Goal: Task Accomplishment & Management: Use online tool/utility

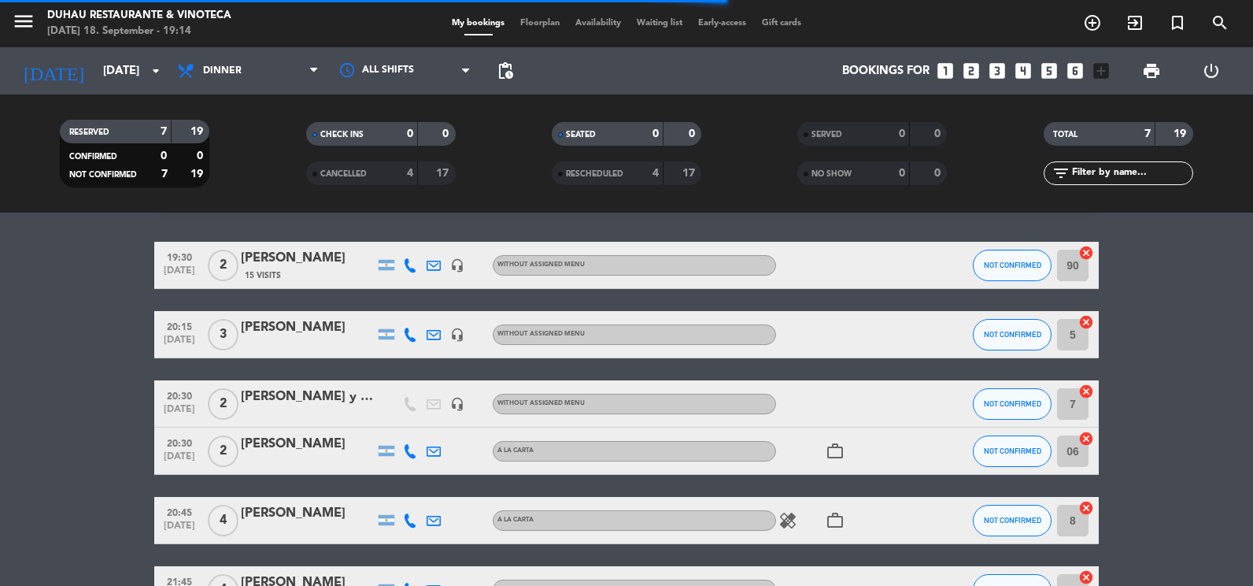
scroll to position [79, 0]
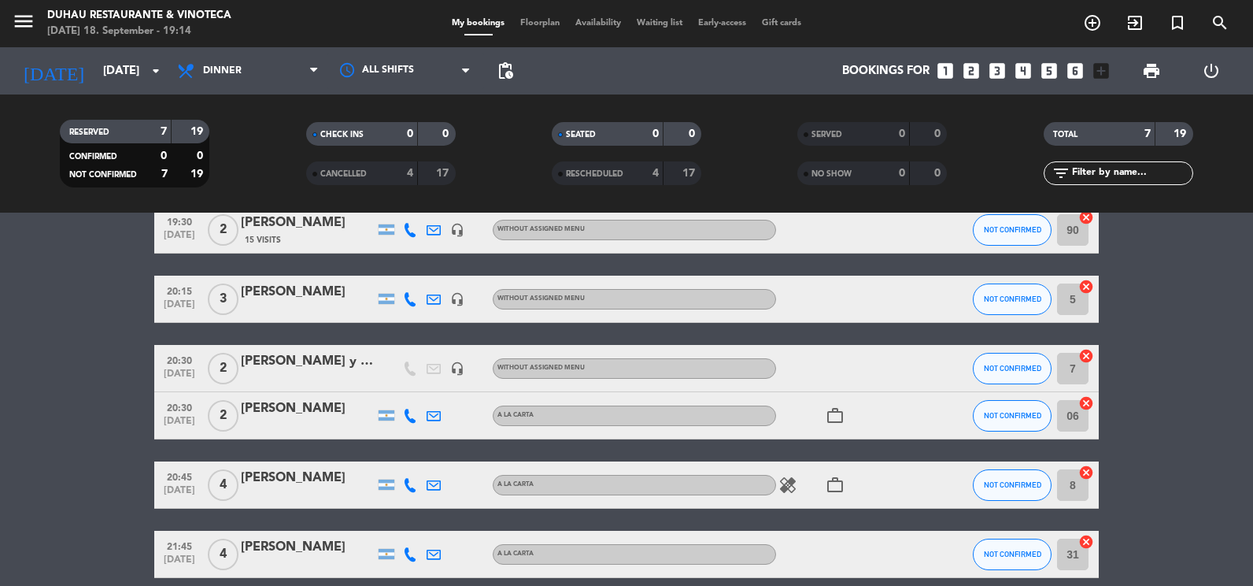
click at [785, 490] on icon "healing" at bounding box center [788, 485] width 19 height 19
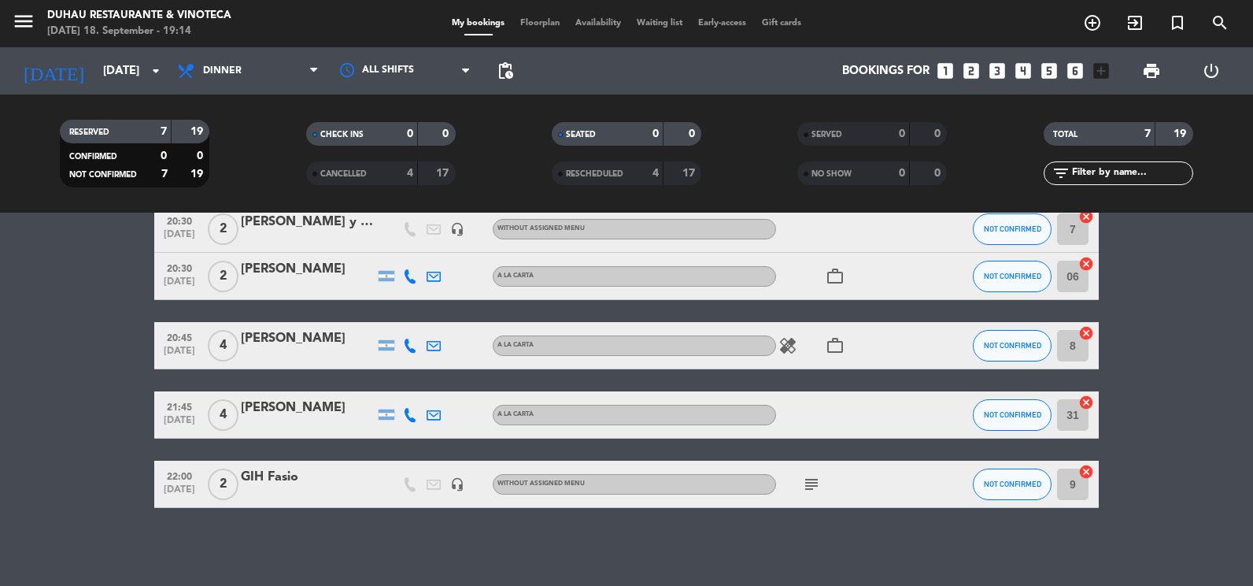
scroll to position [219, 0]
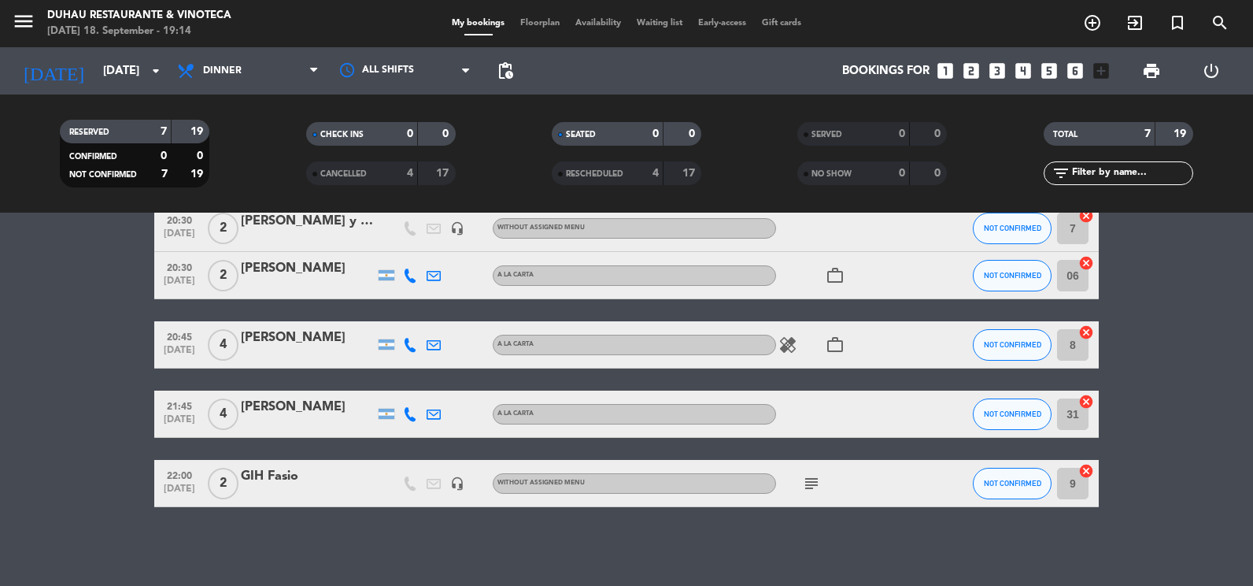
click at [812, 479] on icon "subject" at bounding box center [811, 483] width 19 height 19
click at [1083, 402] on icon "cancel" at bounding box center [1087, 402] width 16 height 16
click at [1092, 464] on icon "cancel" at bounding box center [1087, 471] width 16 height 16
click at [1086, 335] on icon "cancel" at bounding box center [1087, 332] width 16 height 16
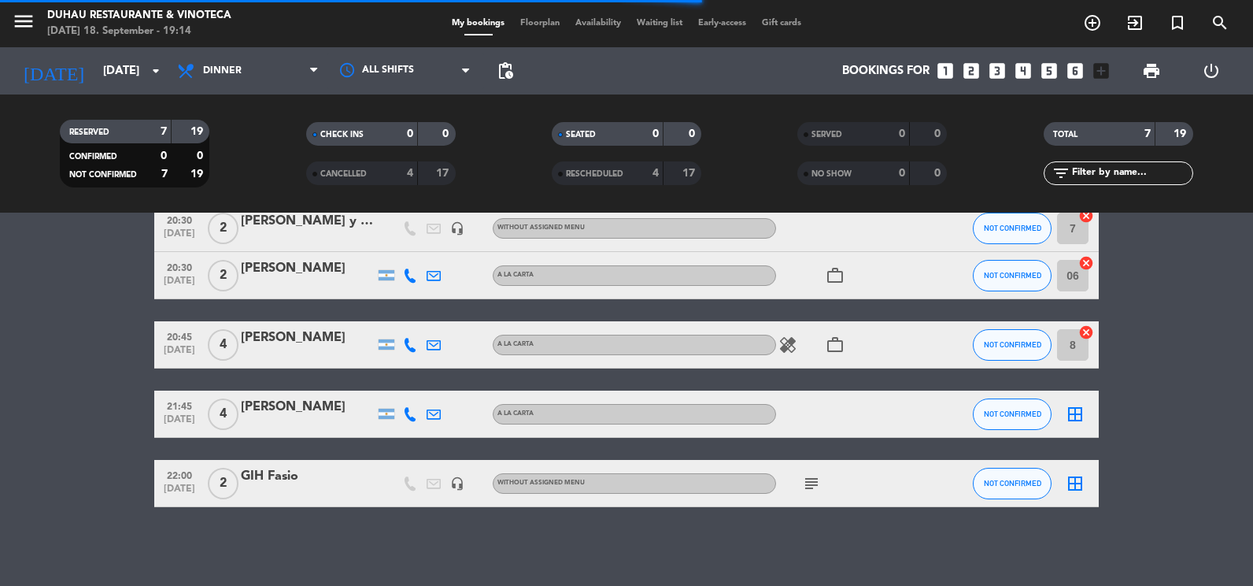
click at [1086, 261] on icon "cancel" at bounding box center [1087, 263] width 16 height 16
click at [1088, 212] on div "RESERVED 7 19 CONFIRMED 0 0 NOT CONFIRMED 7 19 CHECK INS 0 0 CANCELLED 4 17 SEA…" at bounding box center [626, 153] width 1253 height 118
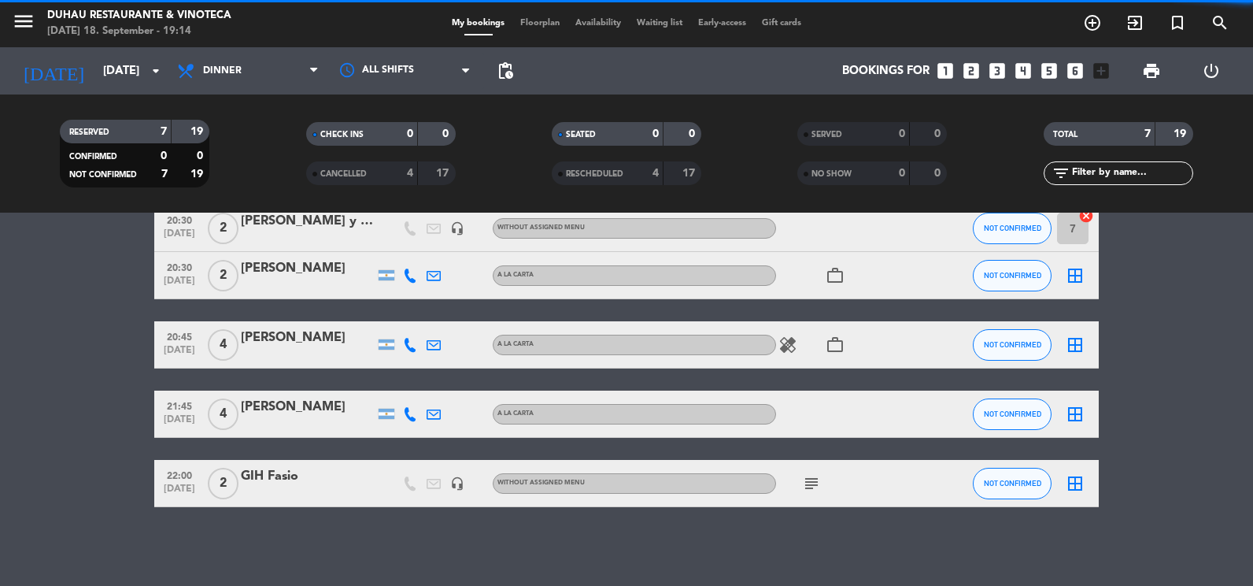
scroll to position [140, 0]
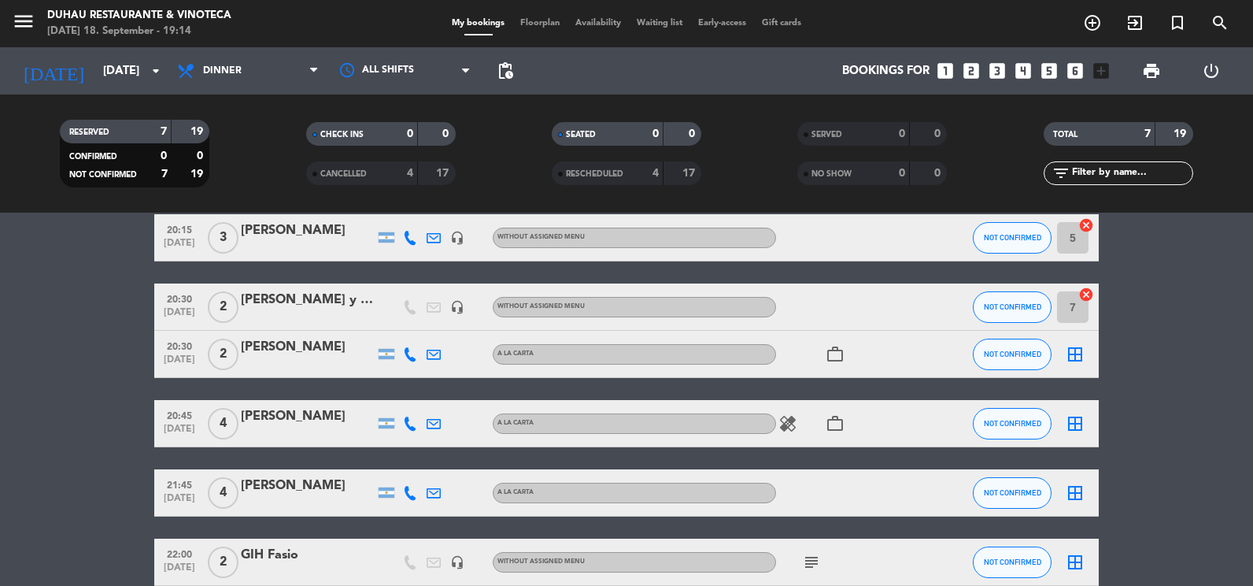
click at [1086, 219] on icon "cancel" at bounding box center [1087, 225] width 16 height 16
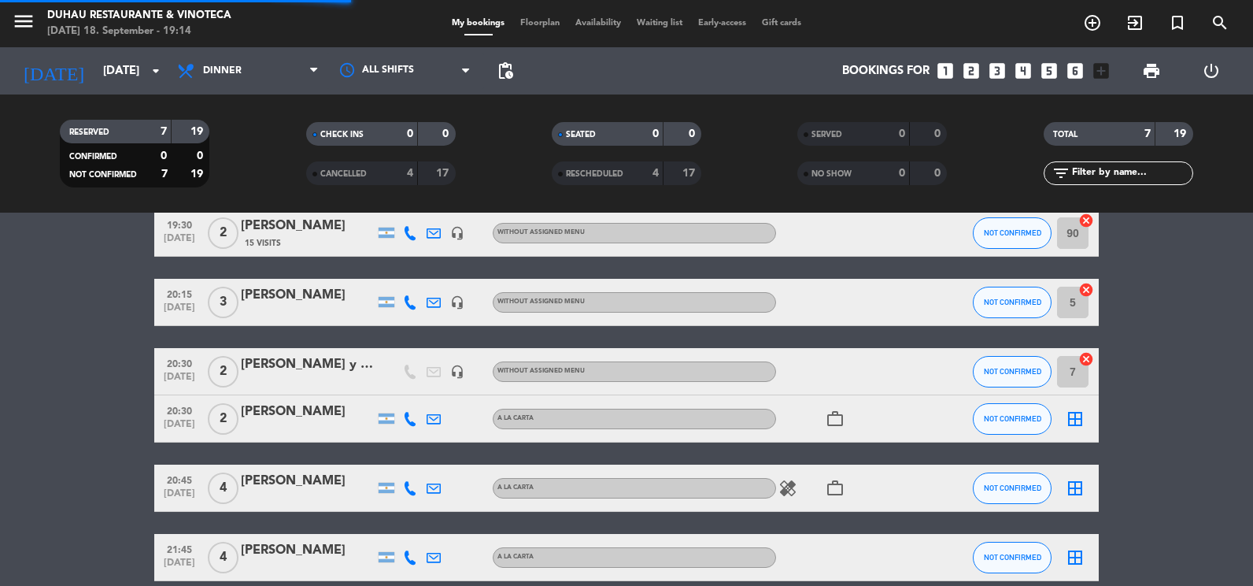
scroll to position [0, 0]
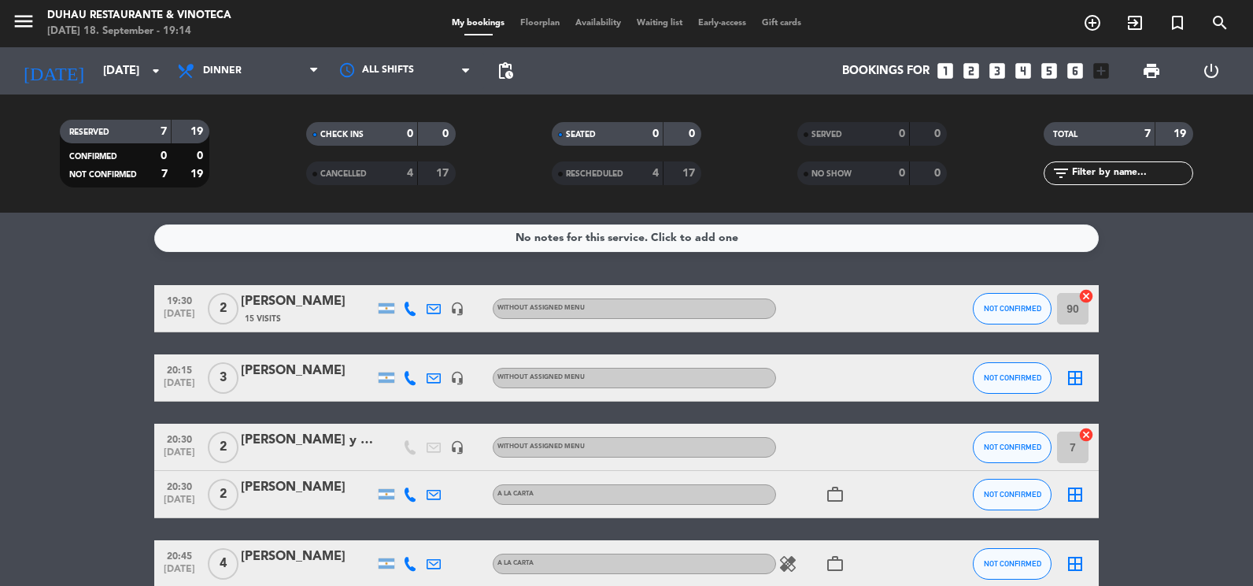
click at [1090, 296] on icon "cancel" at bounding box center [1087, 296] width 16 height 16
click at [1084, 431] on icon "cancel" at bounding box center [1087, 435] width 16 height 16
click at [59, 450] on bookings-row "19:30 [DATE] 2 [PERSON_NAME] 15 Visits headset_mic Without assigned menu NOT CO…" at bounding box center [626, 505] width 1253 height 441
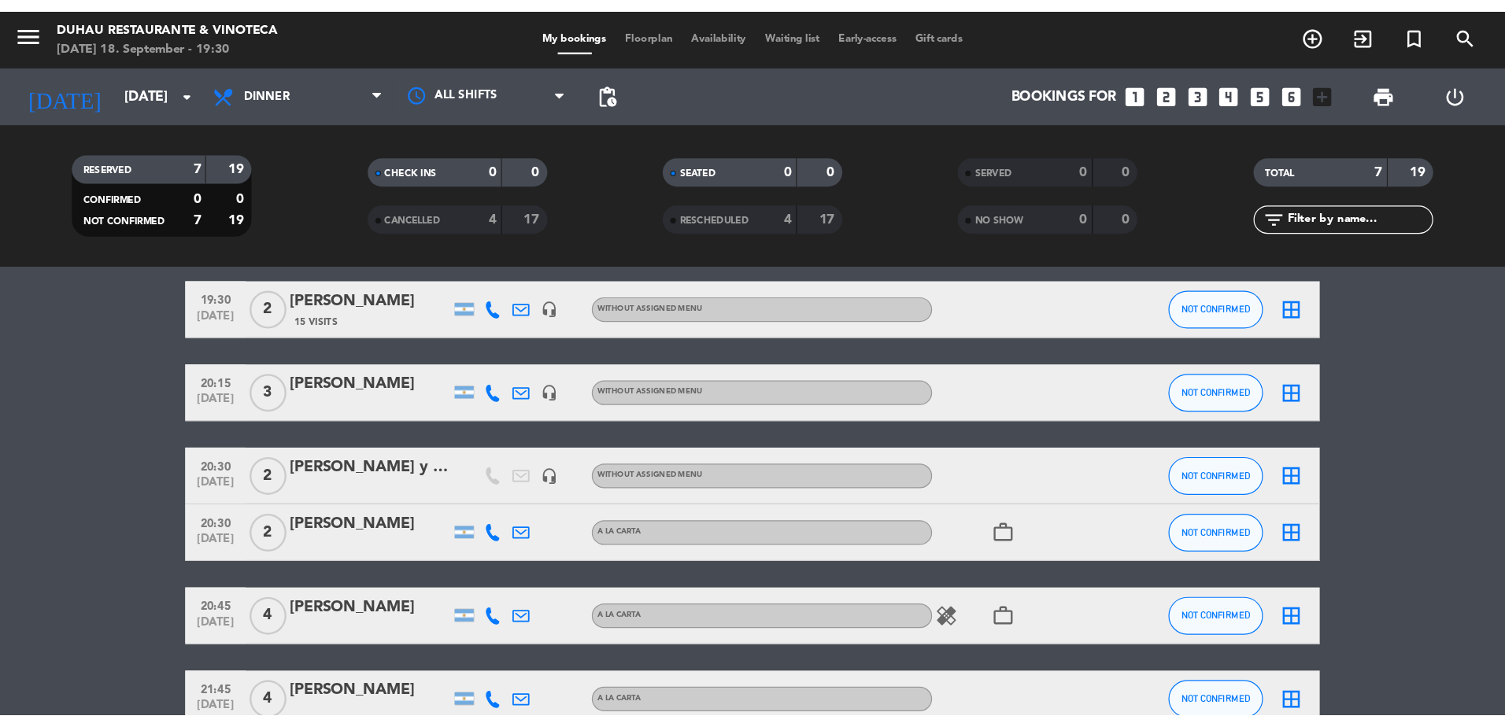
scroll to position [79, 0]
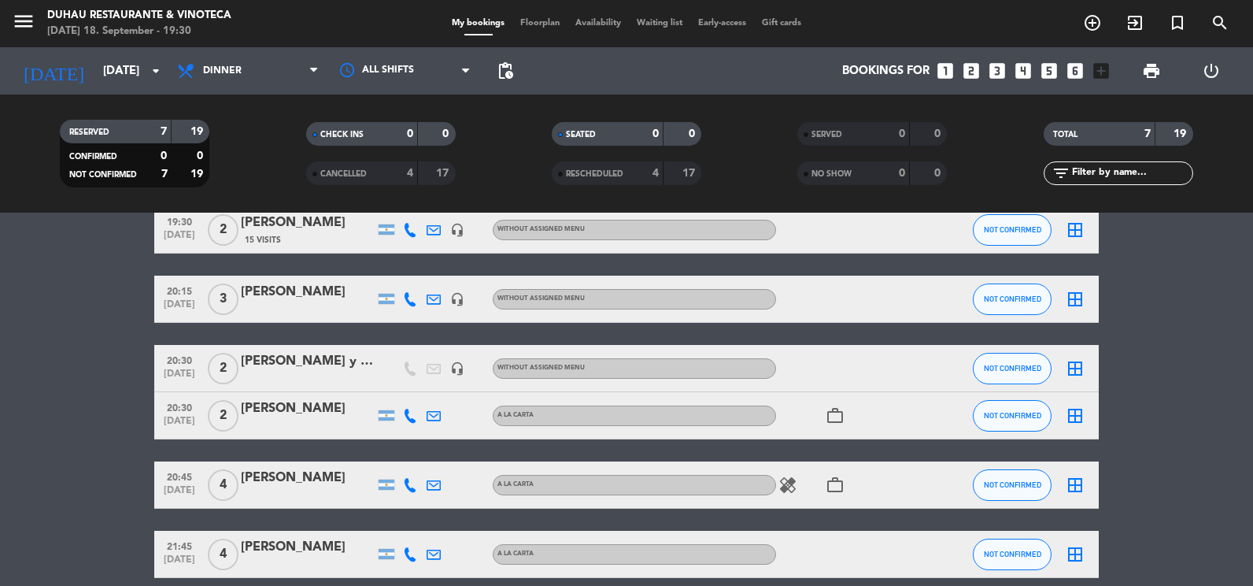
click at [341, 367] on div "[PERSON_NAME] y [PERSON_NAME] GIH 506 Y 705" at bounding box center [308, 361] width 134 height 20
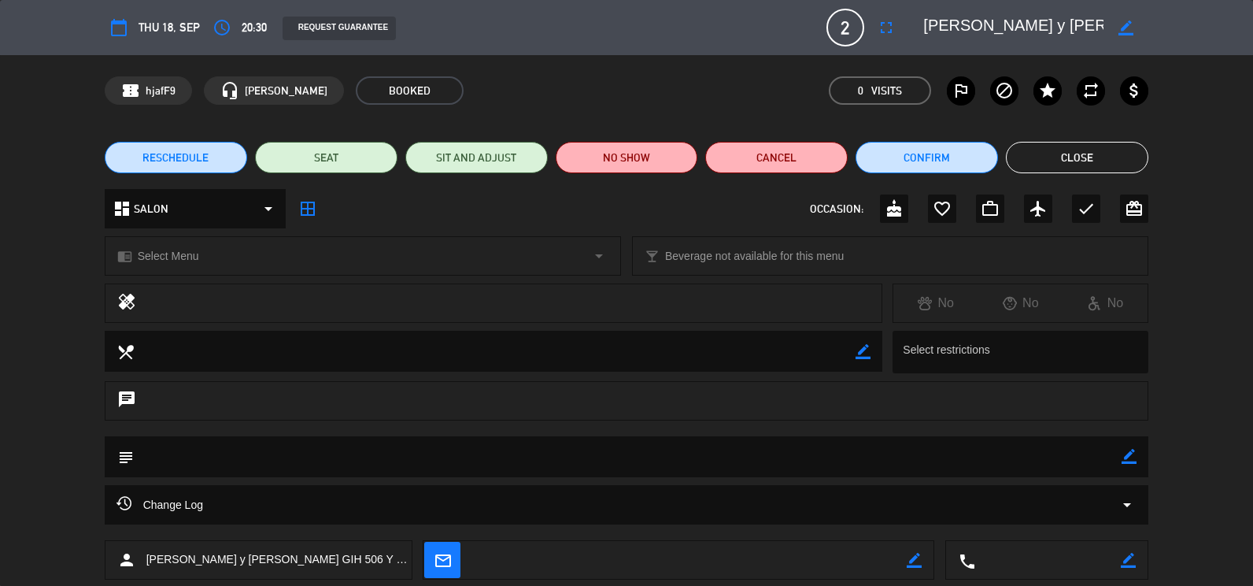
click at [1127, 154] on button "Close" at bounding box center [1077, 157] width 142 height 31
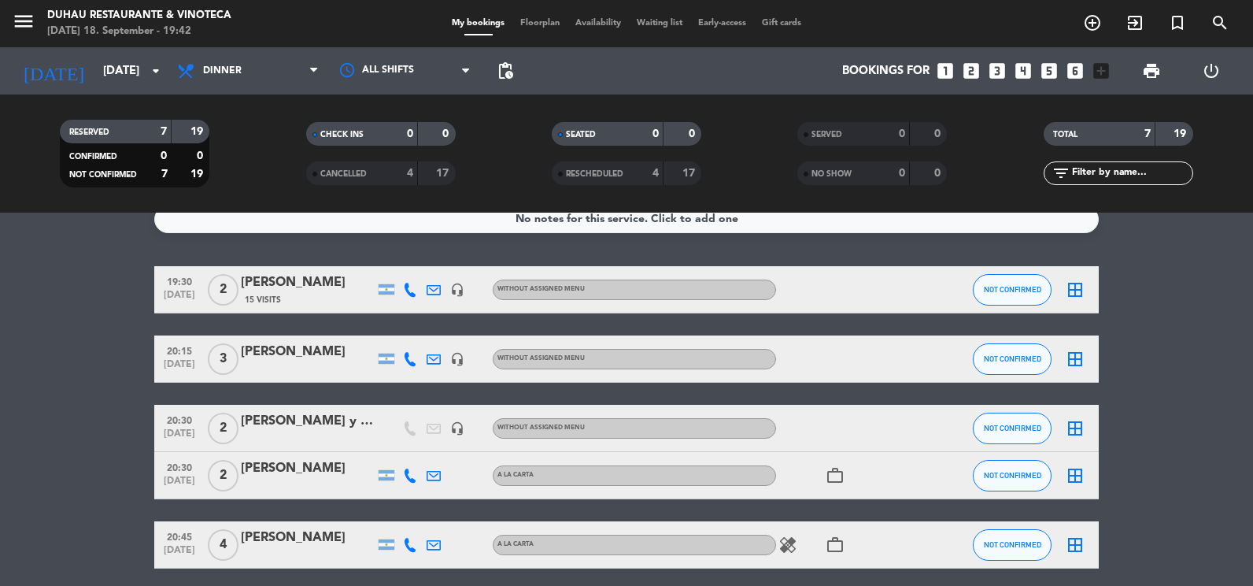
scroll to position [0, 0]
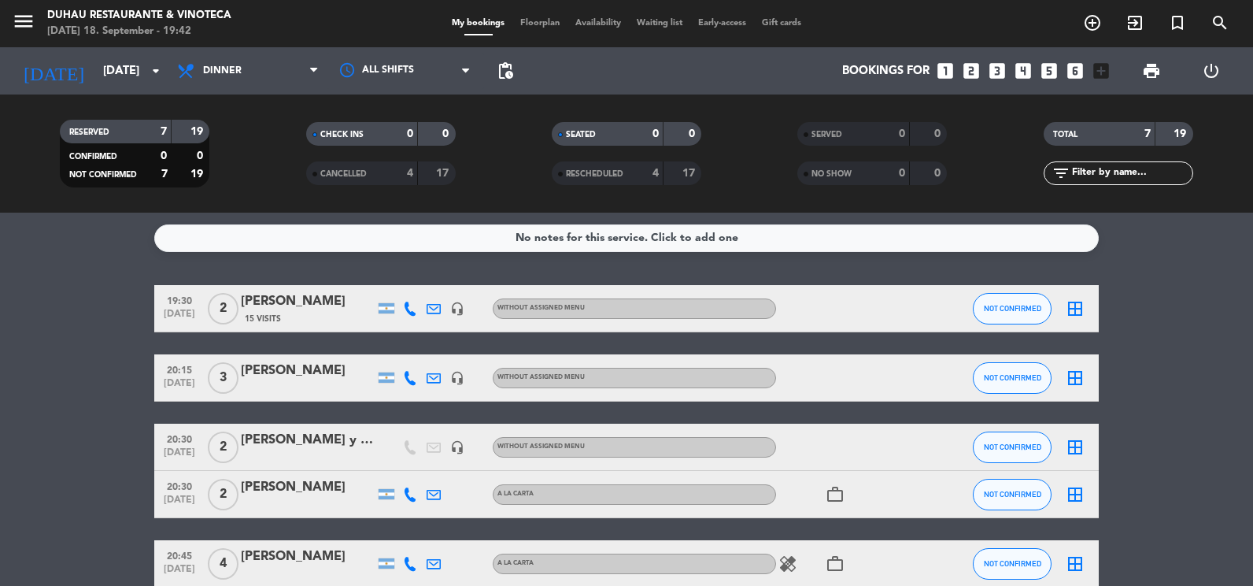
click at [1173, 331] on bookings-row "19:30 [DATE] 2 [PERSON_NAME] 15 Visits headset_mic Without assigned menu NOT CO…" at bounding box center [626, 505] width 1253 height 441
click at [1018, 313] on button "NOT CONFIRMED" at bounding box center [1012, 308] width 79 height 31
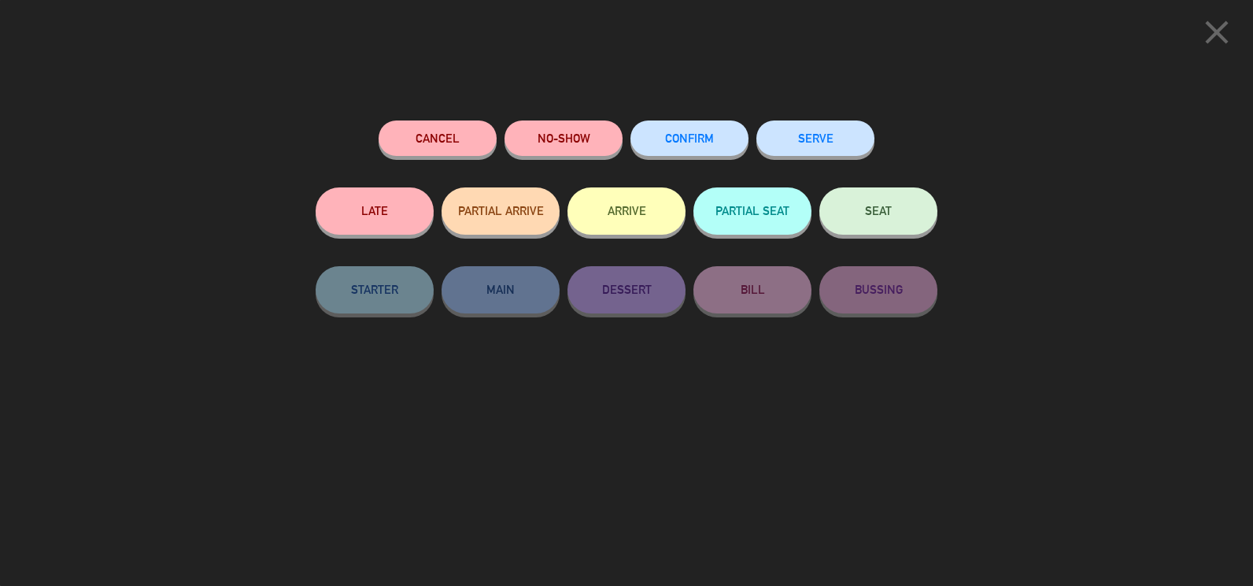
click at [841, 222] on button "SEAT" at bounding box center [879, 210] width 118 height 47
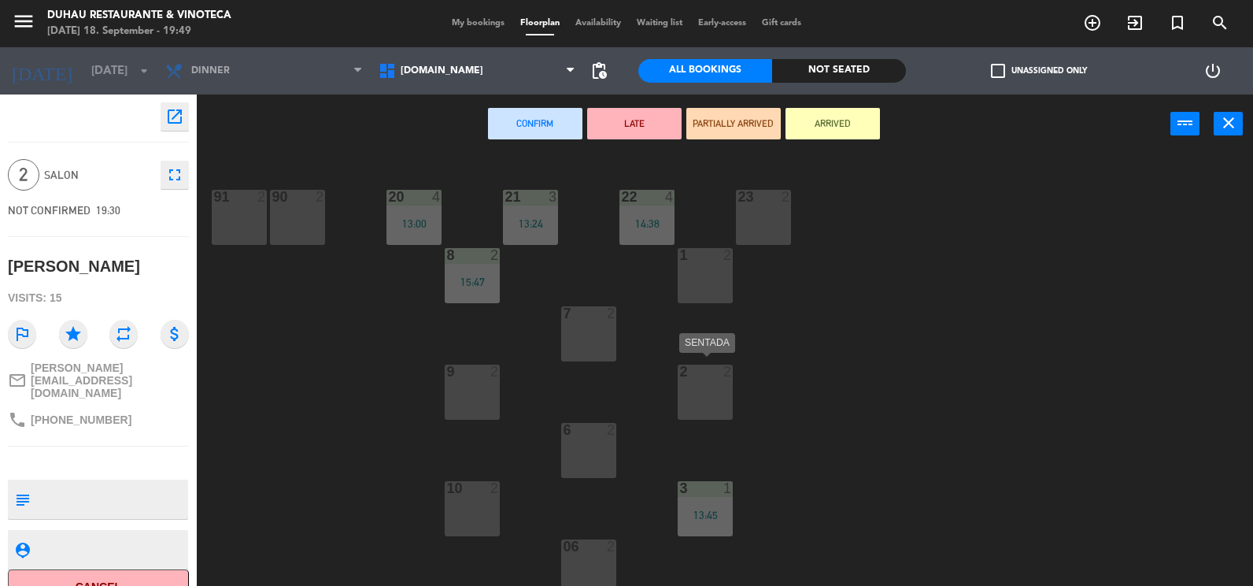
scroll to position [291, 0]
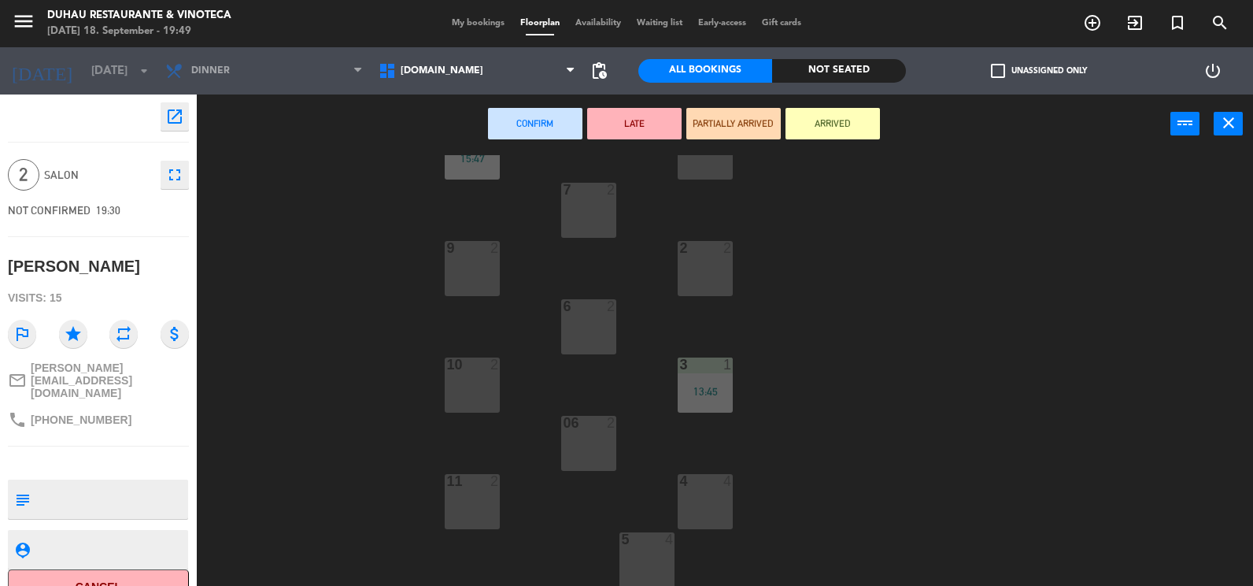
click at [647, 564] on div "5 4" at bounding box center [647, 559] width 55 height 55
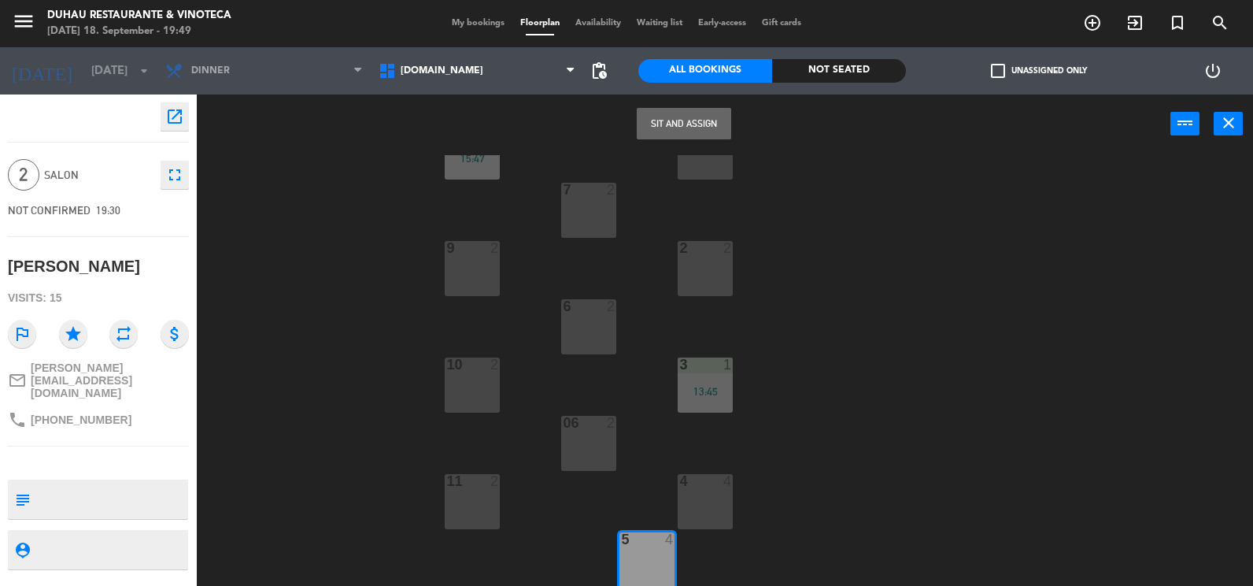
drag, startPoint x: 689, startPoint y: 119, endPoint x: 694, endPoint y: 102, distance: 18.0
click at [689, 116] on button "Sit and Assign" at bounding box center [684, 123] width 94 height 31
